Goal: Task Accomplishment & Management: Use online tool/utility

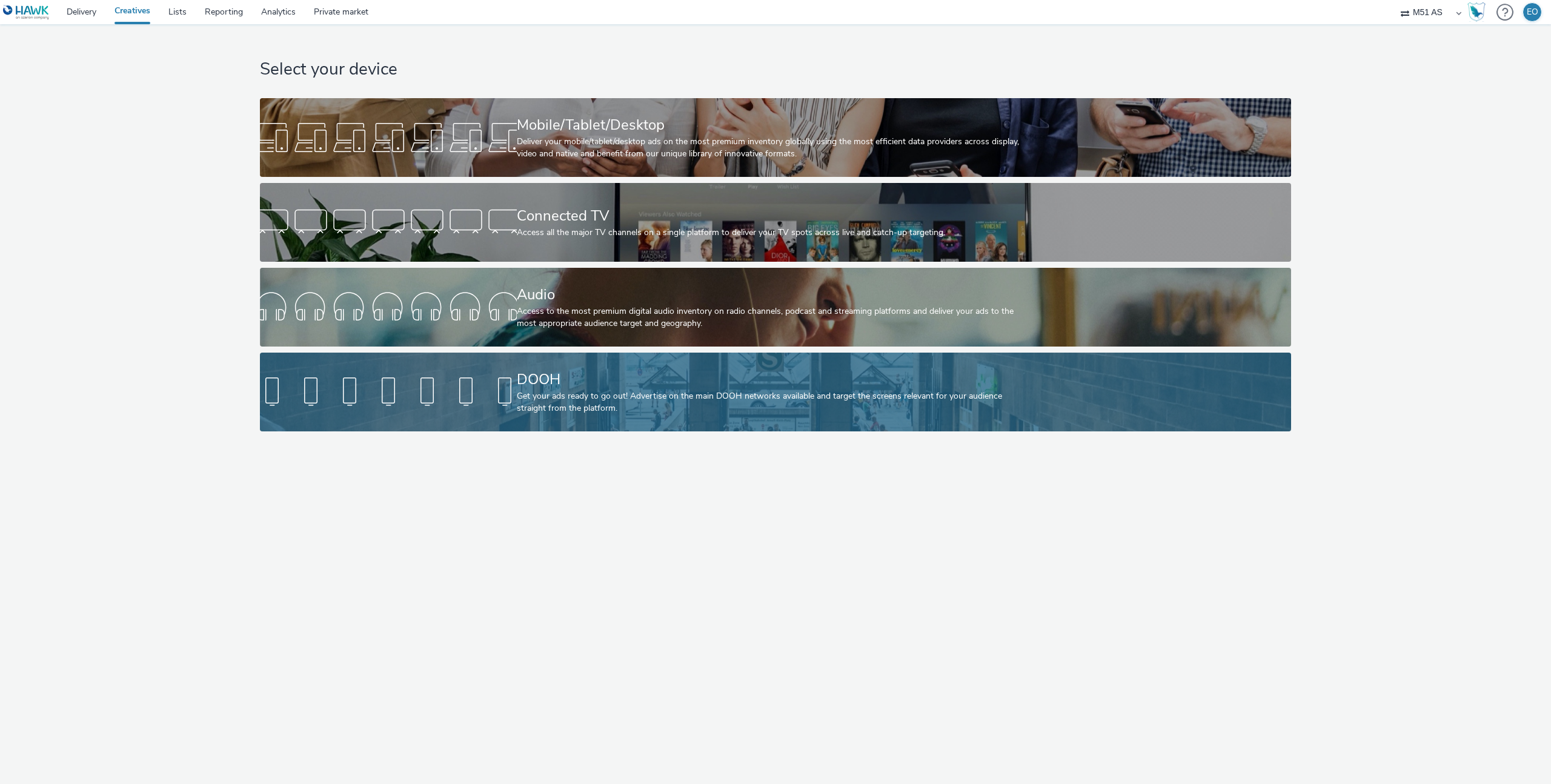
click at [493, 374] on div at bounding box center [388, 392] width 257 height 39
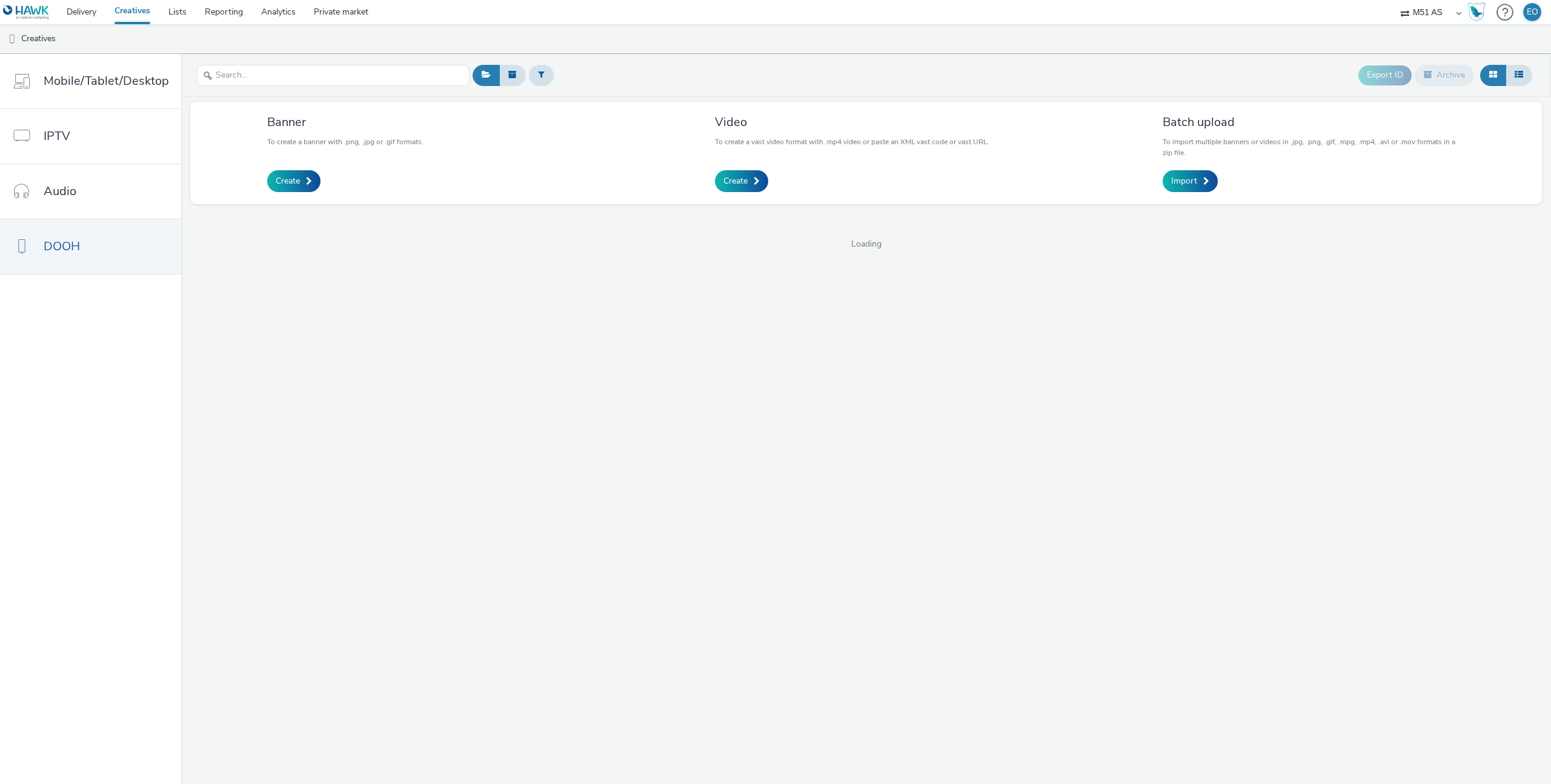
click at [471, 351] on div "Export ID Archive Banner To create a banner with .png, .jpg or .gif formats. Cr…" at bounding box center [866, 419] width 1370 height 730
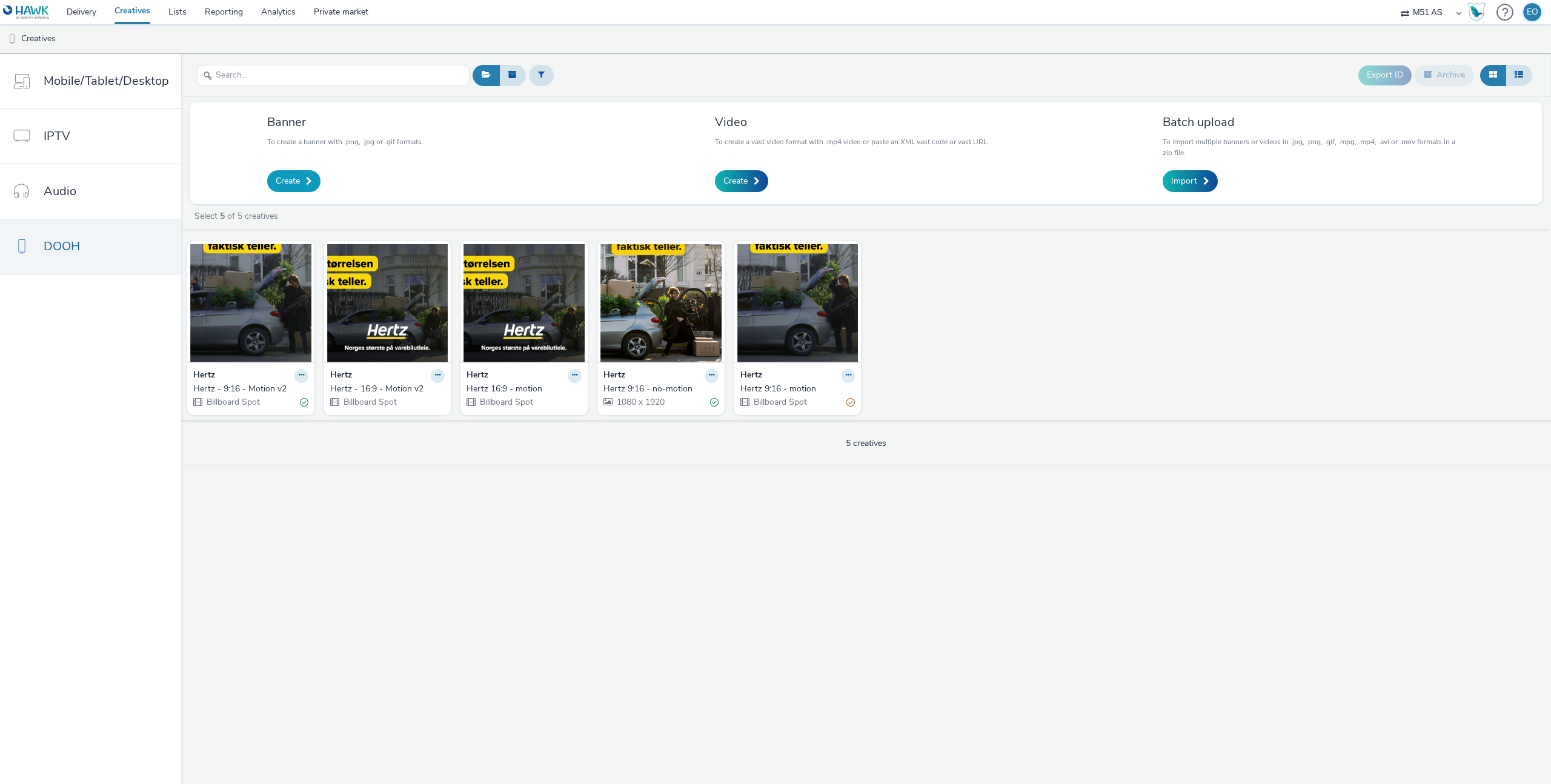
click at [306, 180] on span at bounding box center [309, 181] width 6 height 8
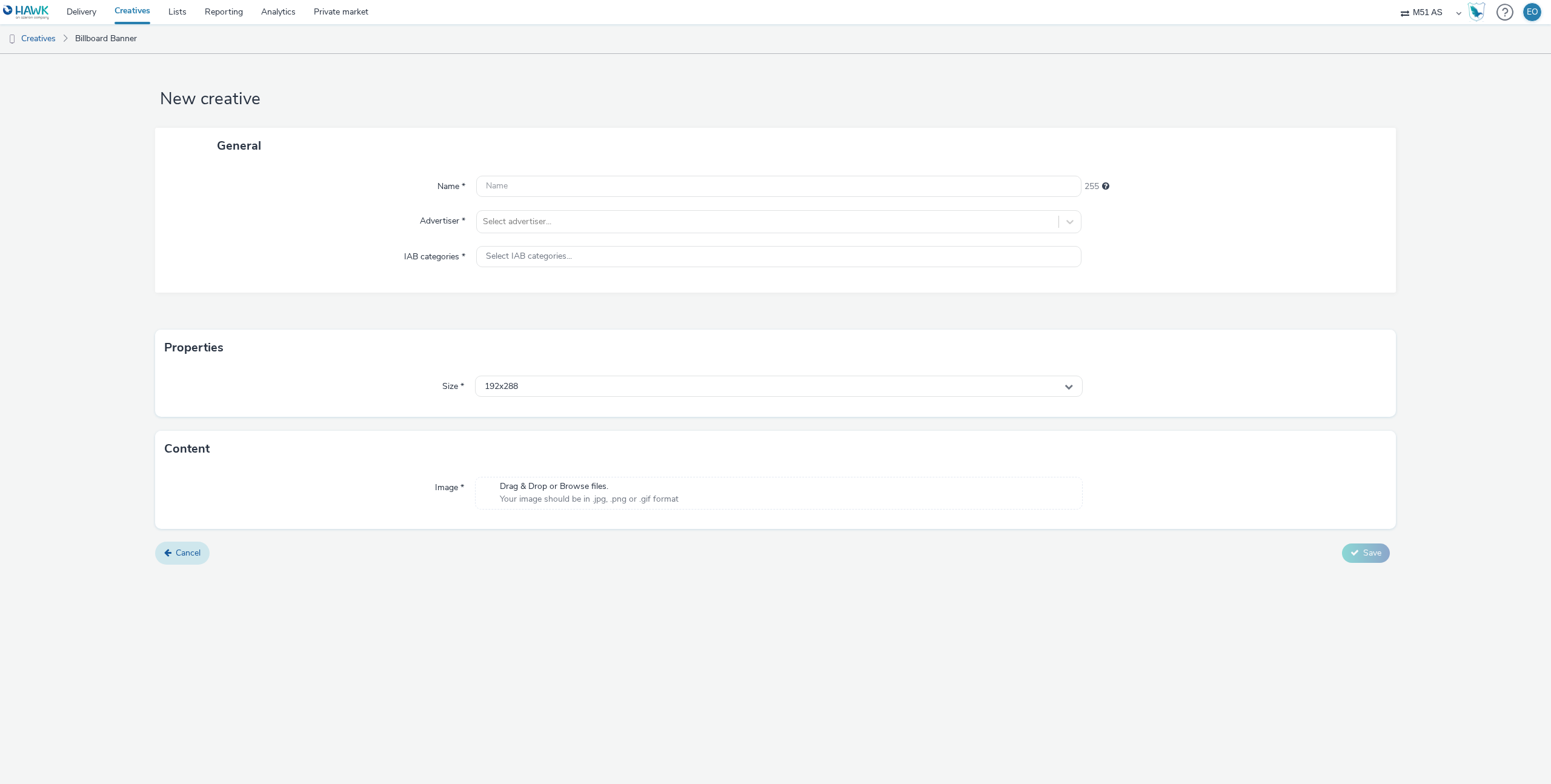
click at [189, 550] on span "Cancel" at bounding box center [188, 553] width 25 height 12
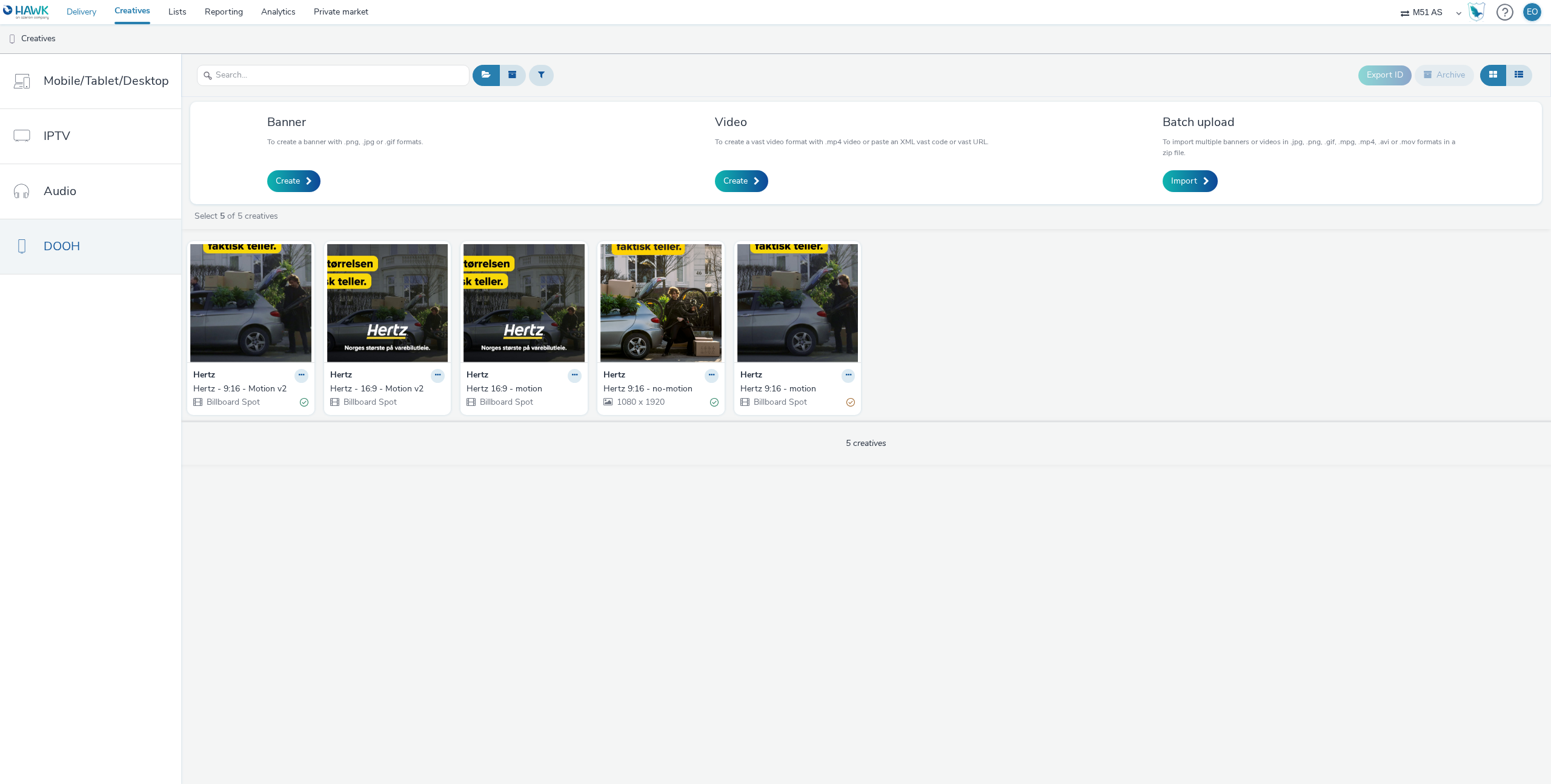
click at [80, 13] on link "Delivery" at bounding box center [82, 12] width 48 height 24
